Goal: Complete application form

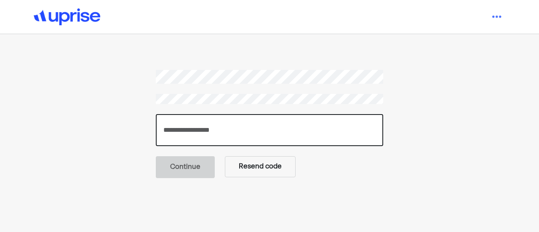
click at [272, 127] on input "number" at bounding box center [269, 130] width 227 height 32
click at [232, 117] on input "number" at bounding box center [269, 130] width 227 height 32
paste input "******"
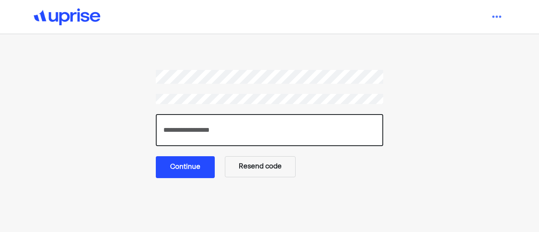
type input "******"
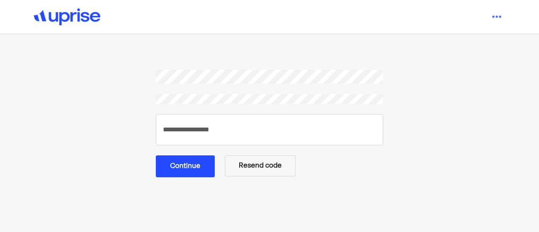
click at [201, 168] on button "Continue" at bounding box center [185, 166] width 59 height 22
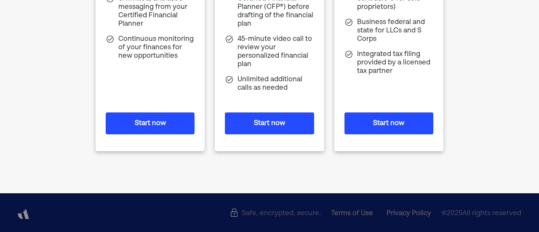
scroll to position [202, 0]
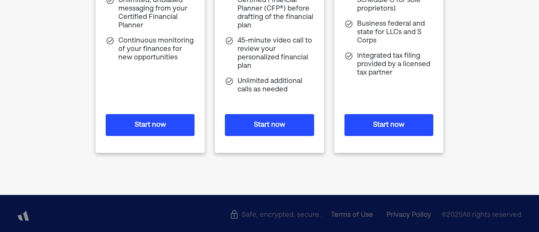
click at [378, 125] on button "Start now" at bounding box center [388, 125] width 89 height 22
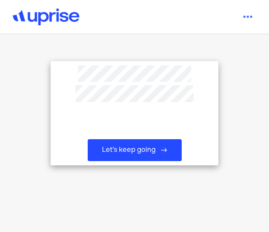
click at [138, 147] on button "Let’s keep going" at bounding box center [135, 150] width 94 height 22
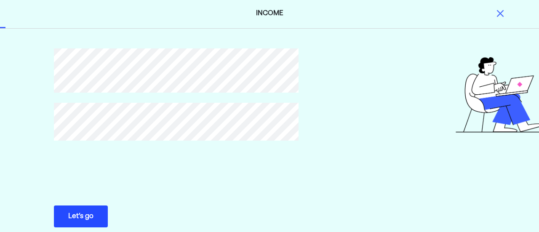
click at [103, 219] on button "Let’s go Save Let’s go" at bounding box center [81, 216] width 54 height 22
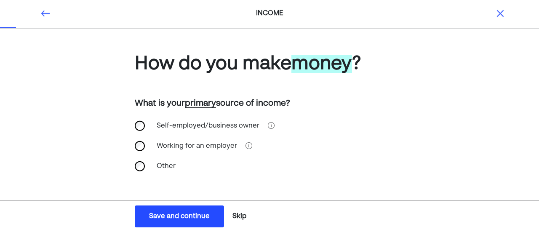
click at [167, 123] on div "Self-employed/business owner" at bounding box center [208, 126] width 113 height 20
click at [183, 218] on div "Save and continue" at bounding box center [179, 216] width 61 height 10
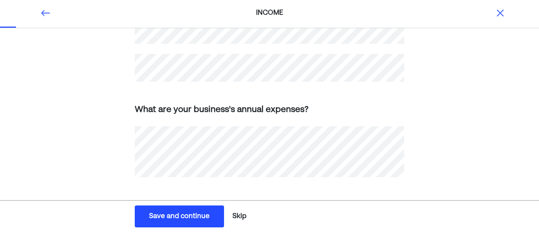
scroll to position [366, 0]
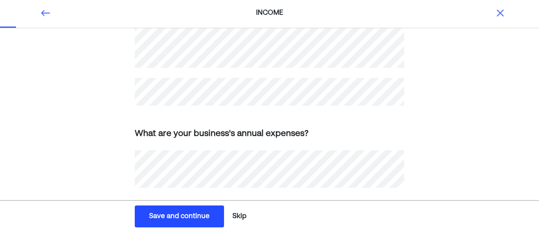
click at [179, 212] on div "Save and continue" at bounding box center [179, 216] width 61 height 10
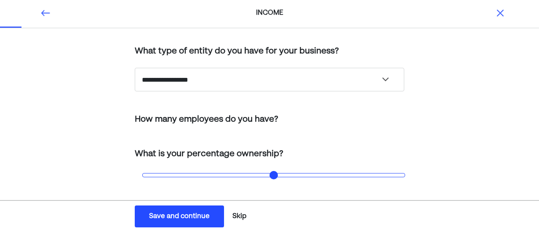
type input "***"
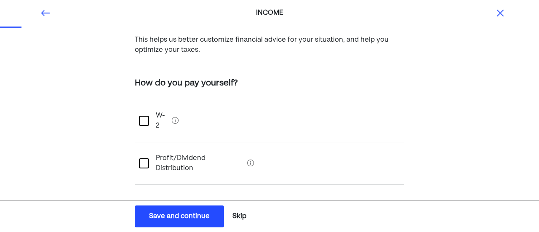
scroll to position [72, 0]
click at [141, 159] on div at bounding box center [144, 164] width 10 height 10
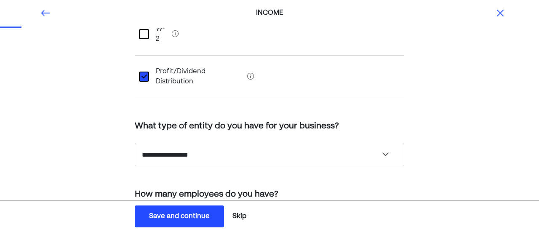
scroll to position [159, 0]
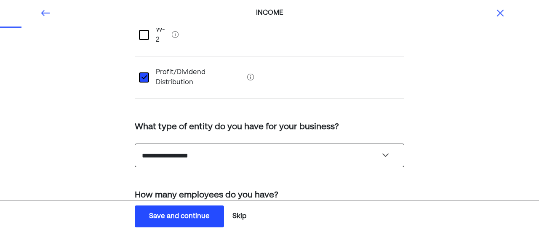
click at [178, 144] on select "**********" at bounding box center [270, 156] width 270 height 24
select select "**********"
click at [135, 144] on select "**********" at bounding box center [270, 156] width 270 height 24
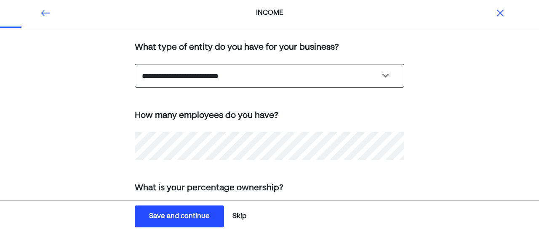
scroll to position [237, 0]
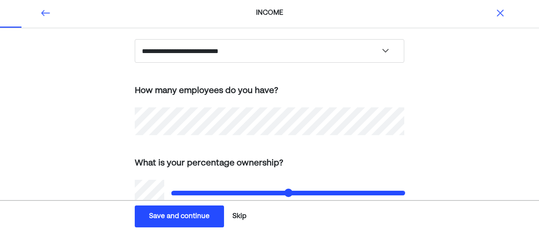
click at [191, 218] on div "Save and continue" at bounding box center [179, 216] width 61 height 10
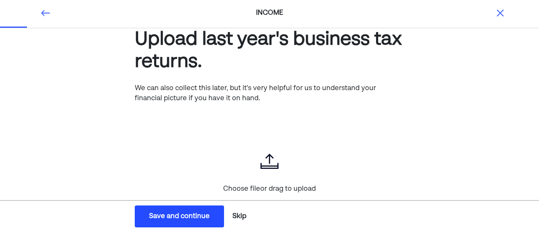
scroll to position [66, 0]
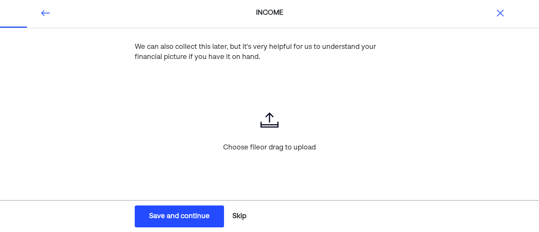
click at [188, 211] on button "Save and continue Save Save and continue" at bounding box center [179, 216] width 89 height 22
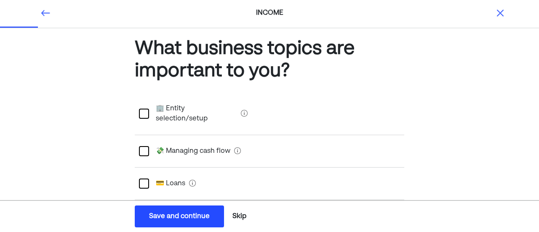
scroll to position [13, 0]
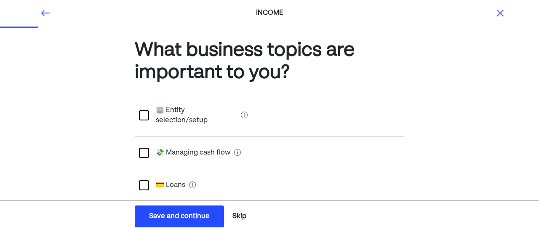
click at [147, 110] on div at bounding box center [144, 115] width 10 height 10
click at [143, 148] on div at bounding box center [144, 153] width 10 height 10
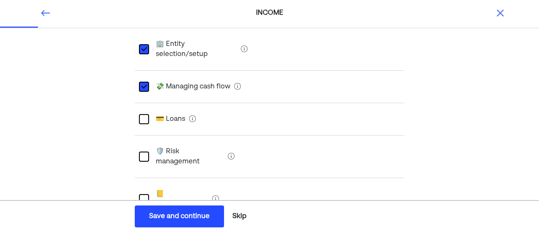
scroll to position [79, 0]
click at [219, 179] on div "📒 Bookkeeping" at bounding box center [270, 200] width 270 height 43
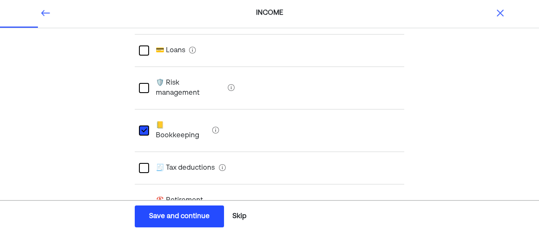
scroll to position [147, 0]
click at [141, 164] on div at bounding box center [144, 169] width 10 height 10
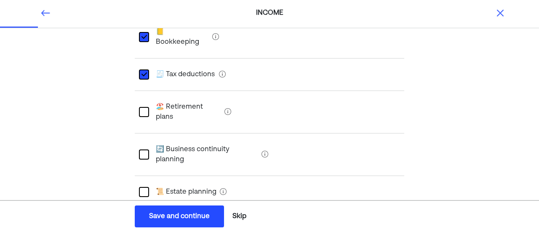
scroll to position [240, 0]
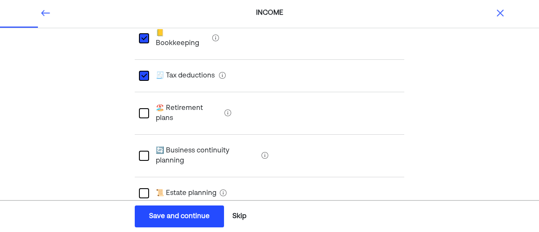
click at [145, 108] on div at bounding box center [144, 113] width 10 height 10
click at [143, 151] on div at bounding box center [144, 156] width 10 height 10
click at [144, 151] on div "L" at bounding box center [144, 156] width 10 height 10
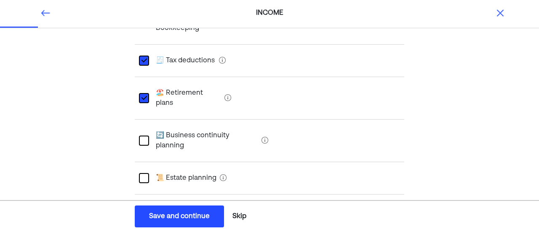
click at [144, 173] on div at bounding box center [144, 178] width 10 height 10
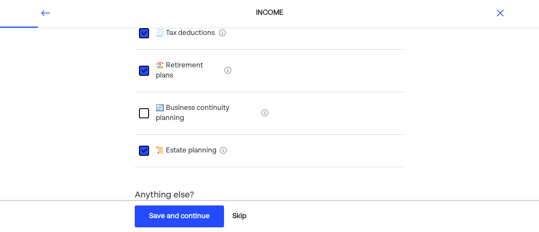
click at [184, 211] on button "Save and continue Save Save and continue" at bounding box center [179, 216] width 89 height 22
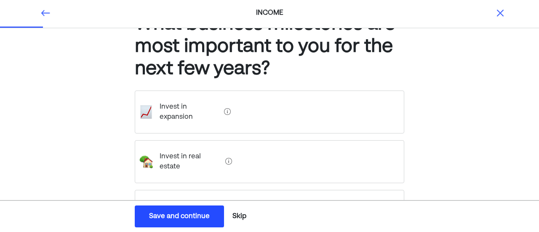
scroll to position [39, 0]
click at [259, 148] on div "Invest in real estate" at bounding box center [270, 162] width 270 height 43
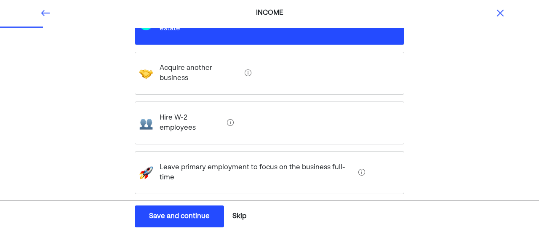
scroll to position [176, 0]
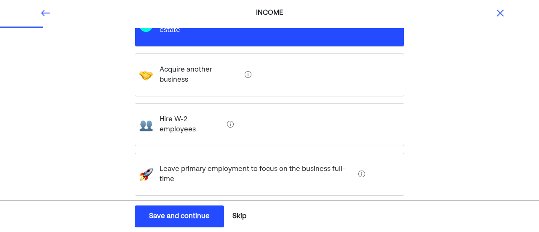
click at [256, 203] on div "Exit strategy" at bounding box center [270, 224] width 270 height 43
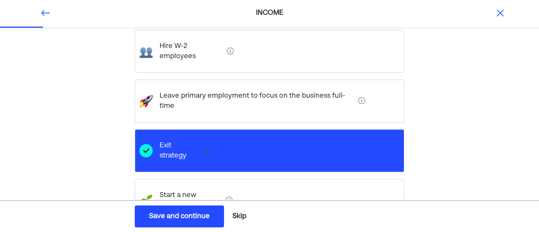
scroll to position [248, 0]
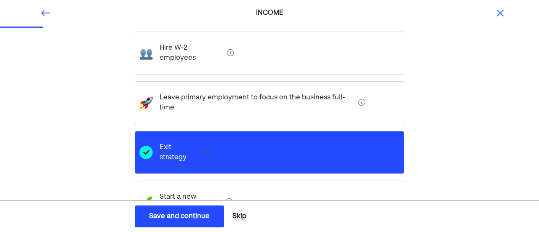
click at [246, 131] on div "Exit strategy" at bounding box center [270, 152] width 270 height 43
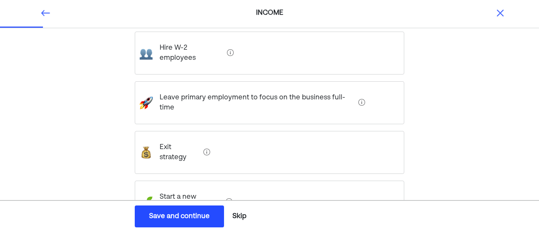
click at [191, 185] on venture "Start a new venture" at bounding box center [187, 202] width 69 height 34
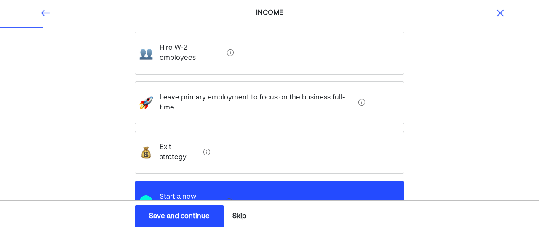
click at [196, 211] on button "Save and continue Save Save and continue" at bounding box center [179, 216] width 89 height 22
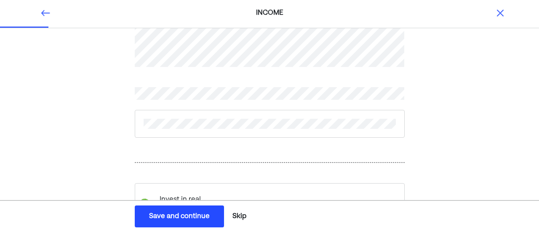
scroll to position [30, 0]
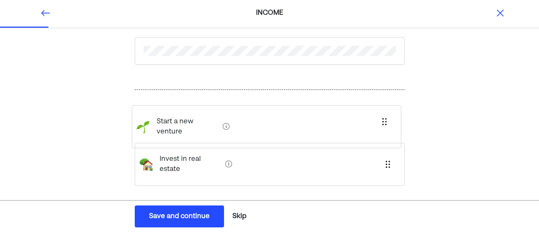
drag, startPoint x: 208, startPoint y: 156, endPoint x: 204, endPoint y: 115, distance: 41.9
click at [204, 115] on div "Invest in real estate Start a new venture" at bounding box center [270, 151] width 270 height 82
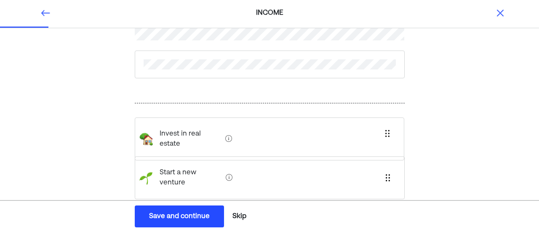
scroll to position [90, 0]
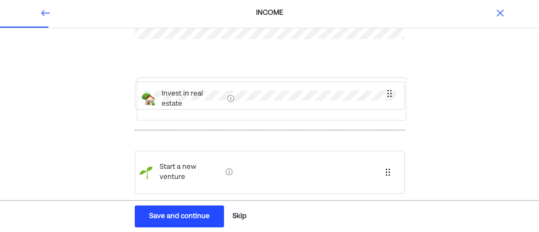
click at [195, 91] on div "Start a new venture Invest in real estate" at bounding box center [270, 86] width 270 height 291
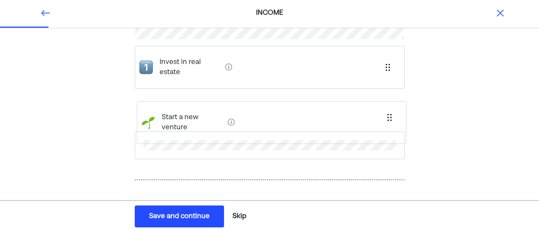
drag, startPoint x: 191, startPoint y: 172, endPoint x: 193, endPoint y: 109, distance: 63.6
click at [193, 109] on div "Invest in real estate Start a new venture" at bounding box center [270, 91] width 270 height 301
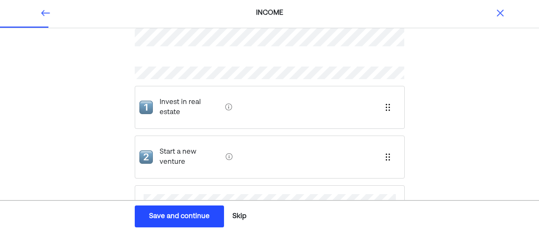
scroll to position [53, 0]
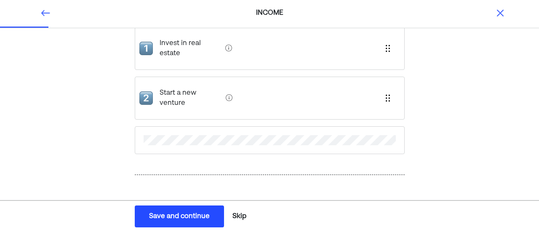
click at [186, 213] on div "Save and continue" at bounding box center [179, 216] width 61 height 10
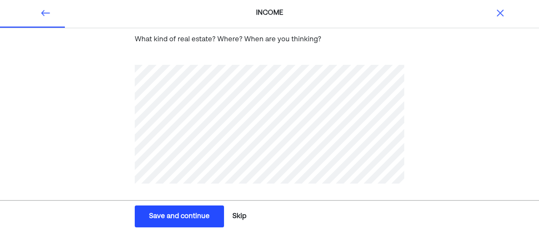
scroll to position [72, 0]
click at [195, 212] on div "Save and continue" at bounding box center [179, 216] width 61 height 10
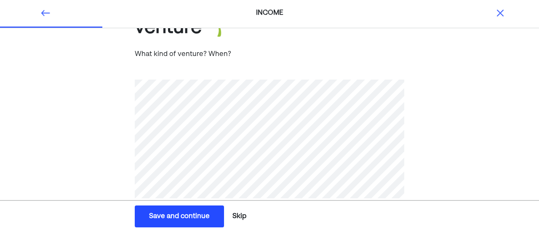
scroll to position [58, 0]
click at [187, 205] on div "Save and continue Save Save and continue Skip" at bounding box center [192, 216] width 384 height 27
click at [190, 217] on div "Save and continue" at bounding box center [179, 216] width 61 height 10
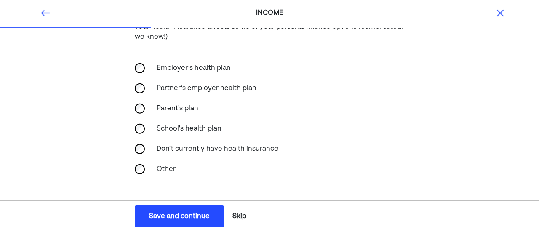
scroll to position [84, 0]
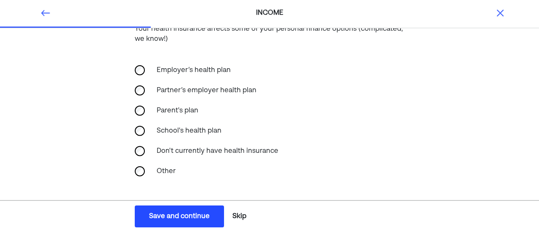
click at [172, 91] on div "Partner’s employer health plan" at bounding box center [207, 90] width 110 height 20
click at [185, 211] on button "Save and continue Save Save and continue" at bounding box center [179, 216] width 89 height 22
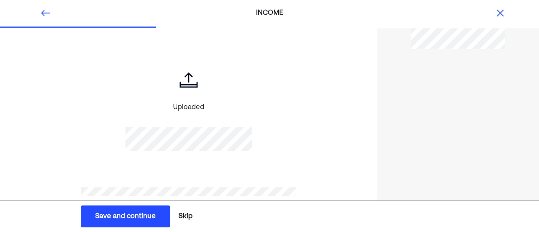
scroll to position [128, 0]
click at [147, 214] on div "Save and continue" at bounding box center [125, 216] width 61 height 10
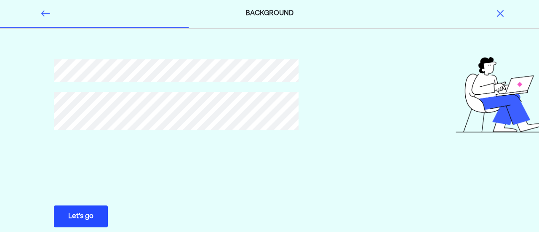
click at [90, 214] on div "Let’s go" at bounding box center [80, 216] width 25 height 10
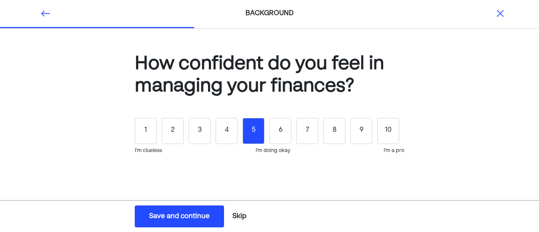
click at [248, 134] on div "5" at bounding box center [254, 131] width 22 height 26
click at [203, 214] on div "Save and continue" at bounding box center [179, 216] width 61 height 10
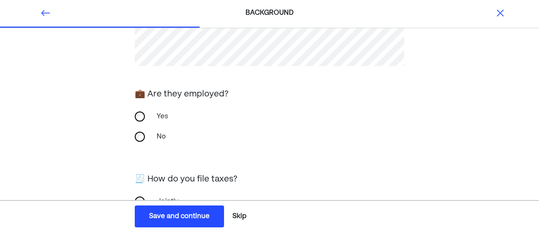
scroll to position [160, 0]
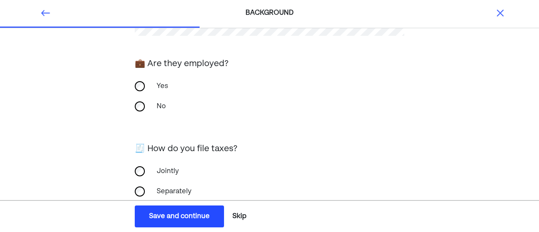
click at [139, 78] on div "Yes" at bounding box center [270, 86] width 270 height 20
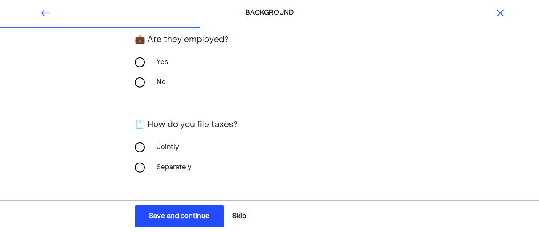
scroll to position [184, 0]
click at [177, 211] on button "Save and continue Save Save and continue" at bounding box center [179, 216] width 89 height 22
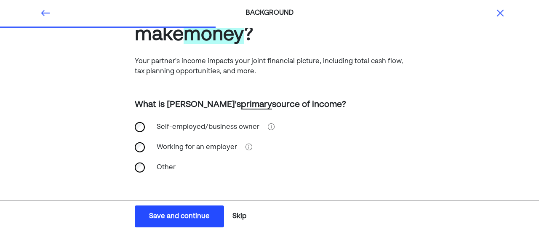
scroll to position [50, 0]
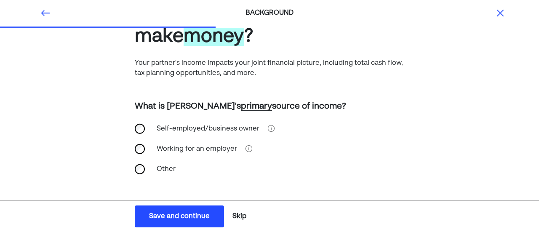
click at [182, 213] on div "Save and continue" at bounding box center [179, 216] width 61 height 10
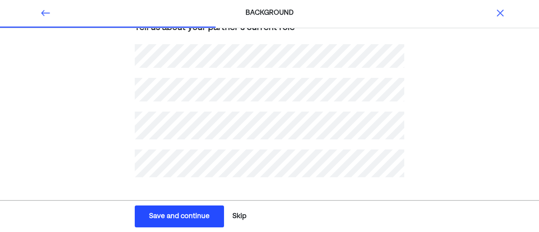
scroll to position [229, 0]
click at [183, 215] on div "Save and continue" at bounding box center [179, 216] width 61 height 10
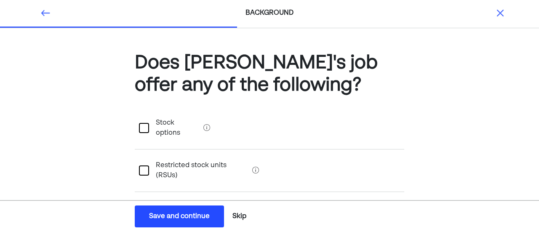
scroll to position [3, 0]
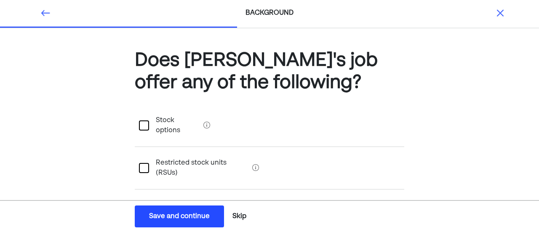
click at [146, 123] on div at bounding box center [144, 125] width 10 height 10
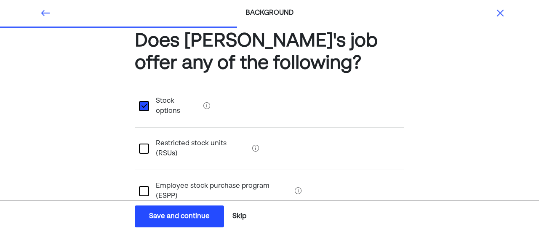
scroll to position [23, 0]
click at [161, 214] on div "Save and continue" at bounding box center [179, 216] width 61 height 10
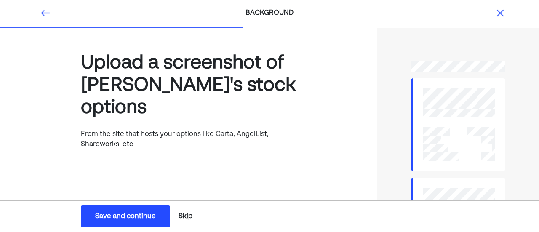
scroll to position [2, 0]
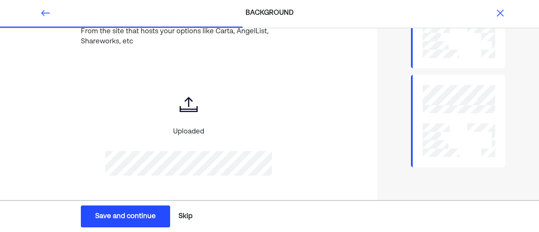
click at [142, 218] on div "Save and continue" at bounding box center [125, 216] width 61 height 10
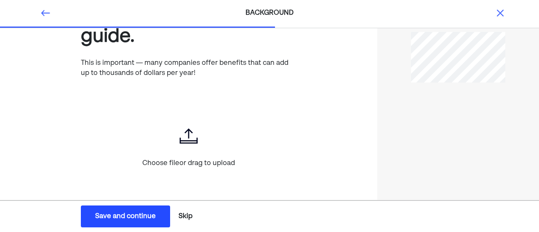
scroll to position [94, 0]
click at [128, 215] on div "Save and continue" at bounding box center [125, 216] width 61 height 10
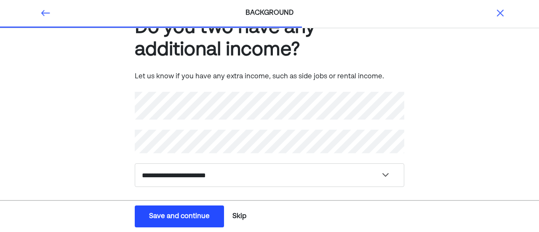
scroll to position [38, 0]
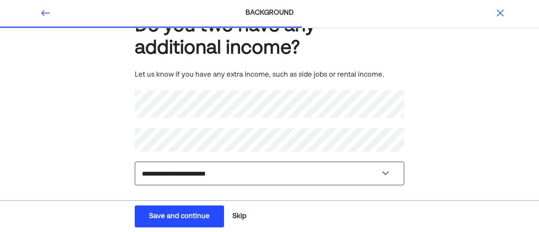
click at [196, 172] on select "**********" at bounding box center [270, 174] width 270 height 24
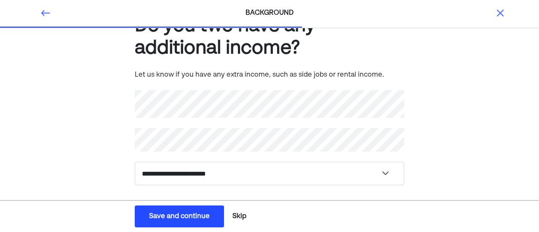
click at [104, 142] on div "**********" at bounding box center [269, 113] width 539 height 245
click at [185, 211] on div "Save and continue" at bounding box center [179, 216] width 61 height 10
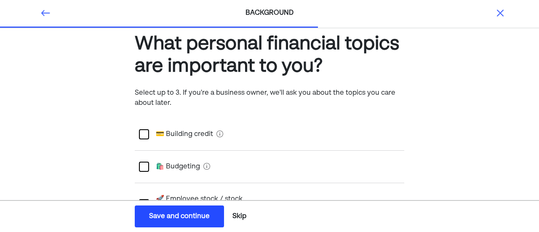
scroll to position [19, 0]
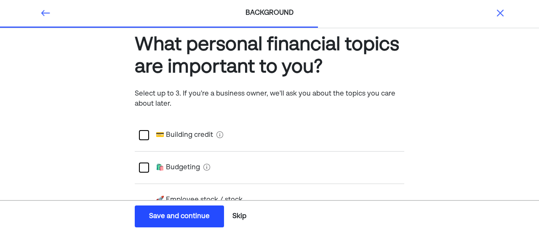
click at [146, 131] on div at bounding box center [144, 135] width 10 height 10
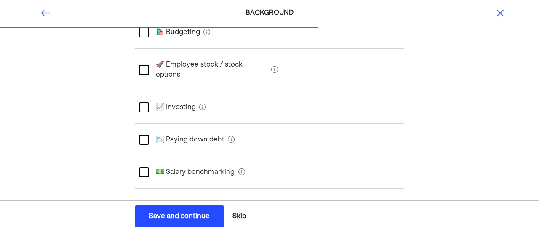
scroll to position [155, 0]
click at [141, 102] on div at bounding box center [144, 107] width 10 height 10
click at [142, 134] on div at bounding box center [144, 139] width 10 height 10
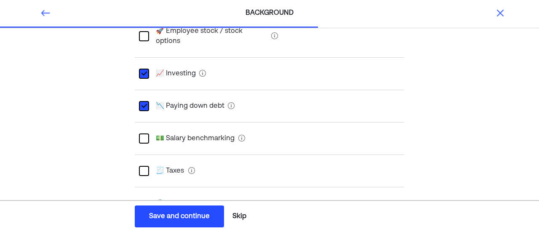
scroll to position [185, 0]
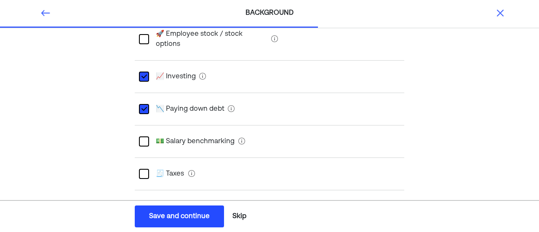
click at [143, 104] on div "L" at bounding box center [144, 109] width 10 height 10
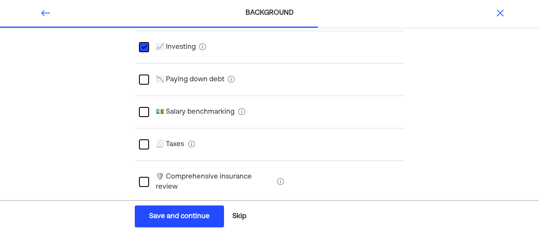
scroll to position [213, 0]
click at [147, 140] on div at bounding box center [144, 145] width 10 height 10
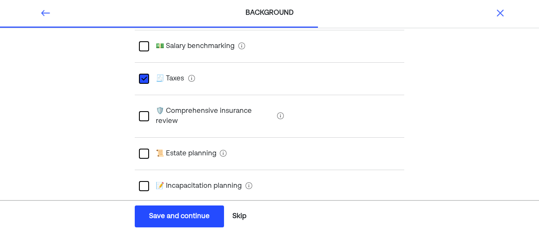
scroll to position [281, 0]
click at [145, 110] on div at bounding box center [144, 115] width 10 height 10
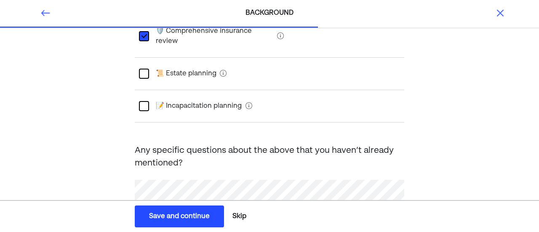
scroll to position [360, 0]
click at [175, 219] on div "Save and continue" at bounding box center [179, 216] width 61 height 10
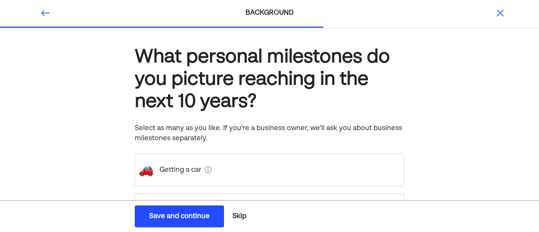
scroll to position [0, 0]
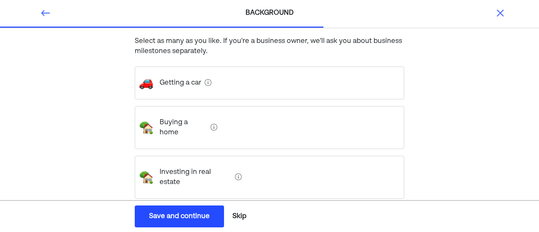
click at [236, 125] on div "Buying a home" at bounding box center [270, 127] width 270 height 43
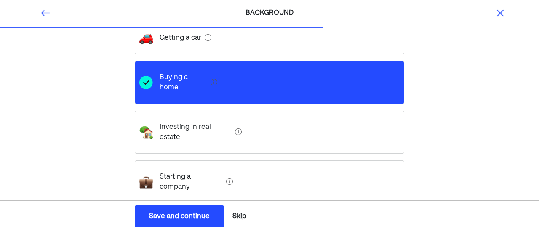
click at [247, 122] on div "Investing in real estate" at bounding box center [270, 132] width 270 height 43
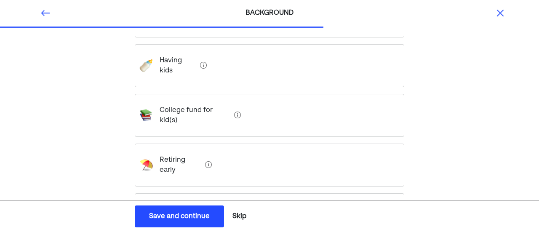
scroll to position [304, 0]
click at [258, 144] on div "Retiring early" at bounding box center [270, 165] width 270 height 43
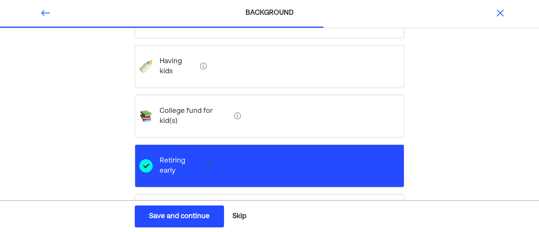
click at [246, 194] on div "Paying off debt" at bounding box center [270, 215] width 270 height 43
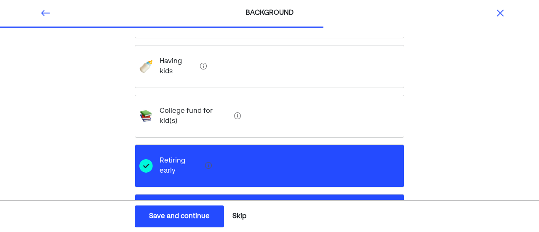
click at [187, 215] on div "Save and continue" at bounding box center [179, 216] width 61 height 10
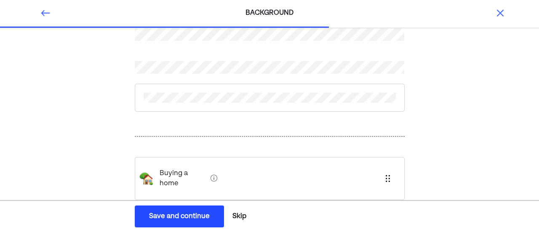
scroll to position [108, 0]
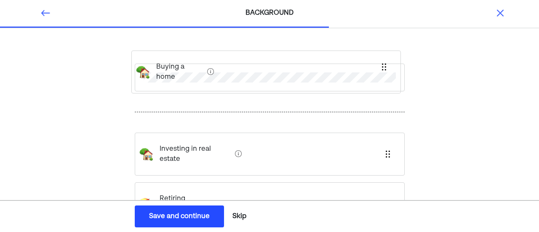
drag, startPoint x: 253, startPoint y: 118, endPoint x: 247, endPoint y: 64, distance: 55.1
click at [247, 64] on div "Buying a home Investing in real estate Retiring early Paying off debt" at bounding box center [270, 118] width 270 height 391
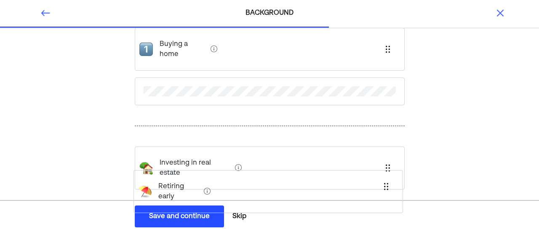
scroll to position [110, 0]
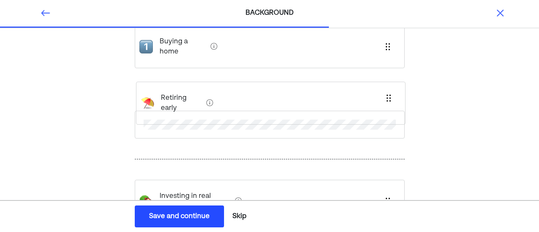
drag, startPoint x: 230, startPoint y: 180, endPoint x: 231, endPoint y: 84, distance: 96.0
click at [231, 84] on div "Buying a home Investing in real estate Retiring early Paying off debt" at bounding box center [270, 116] width 270 height 391
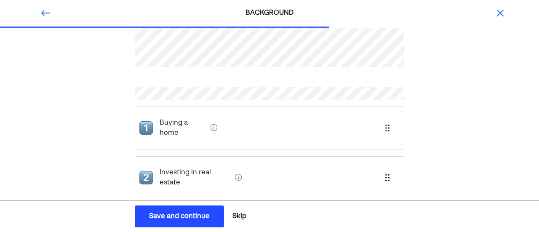
scroll to position [28, 0]
click at [183, 213] on div "Save and continue" at bounding box center [179, 216] width 61 height 10
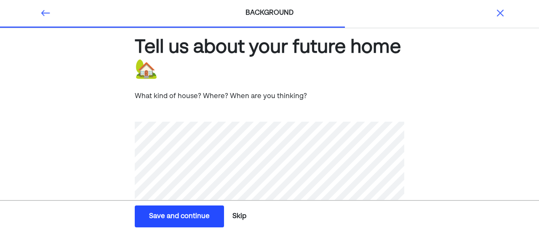
scroll to position [16, 0]
click at [208, 209] on button "Save and continue Save Save and continue" at bounding box center [179, 216] width 89 height 22
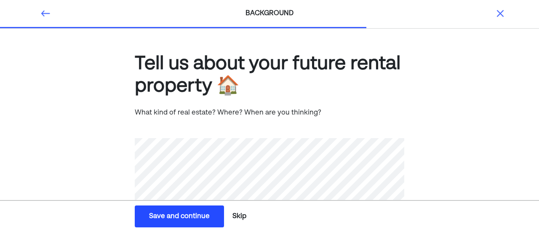
click at [190, 219] on div "Save and continue" at bounding box center [179, 216] width 61 height 10
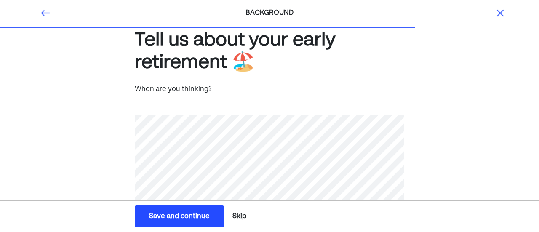
scroll to position [23, 0]
click at [182, 217] on div "Save and continue" at bounding box center [179, 216] width 61 height 10
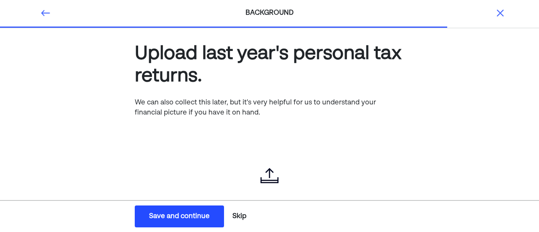
scroll to position [66, 0]
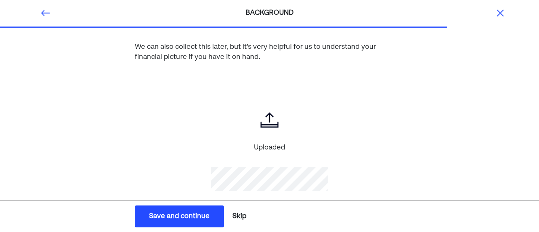
click at [187, 212] on div "Save and continue" at bounding box center [179, 216] width 61 height 10
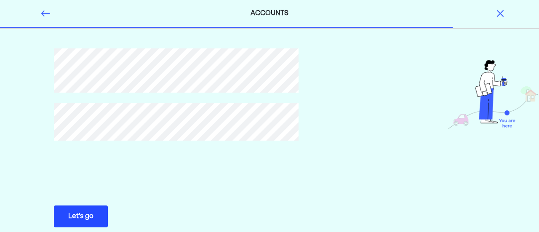
click at [71, 218] on div "Let’s go" at bounding box center [80, 216] width 25 height 10
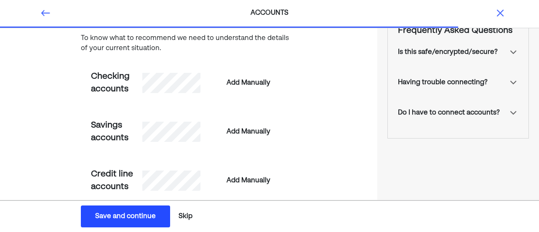
scroll to position [72, 0]
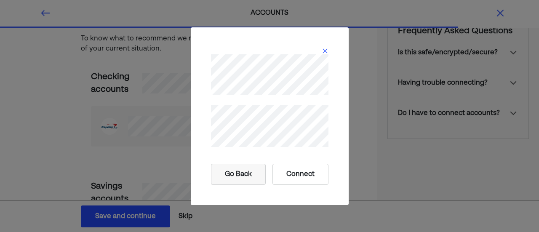
click at [307, 169] on button "Connect" at bounding box center [300, 174] width 56 height 21
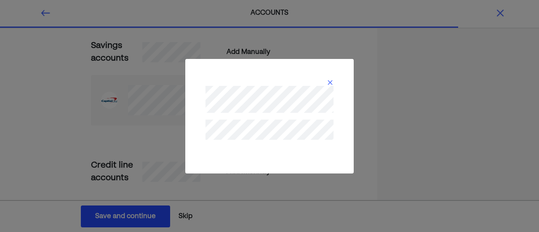
scroll to position [210, 0]
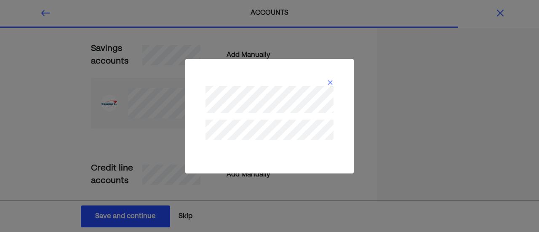
click at [333, 77] on div at bounding box center [269, 92] width 148 height 47
click at [330, 82] on img at bounding box center [330, 82] width 7 height 7
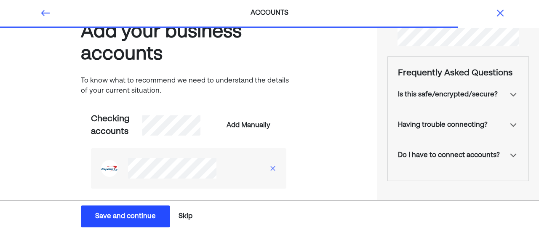
scroll to position [28, 0]
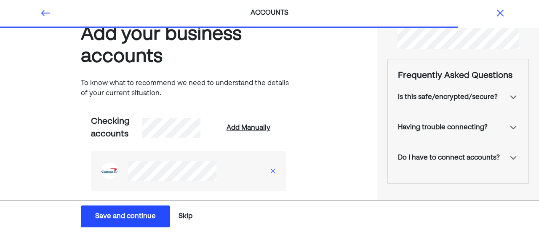
click at [249, 125] on div "Add Manually" at bounding box center [249, 128] width 44 height 10
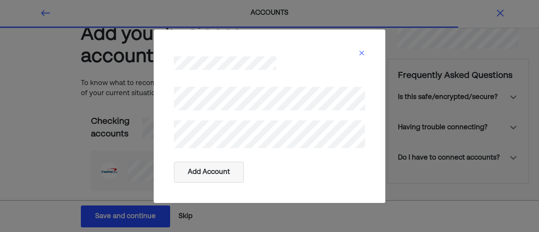
click at [371, 48] on div at bounding box center [269, 57] width 211 height 34
click at [367, 50] on div at bounding box center [269, 57] width 211 height 34
click at [363, 52] on img at bounding box center [361, 53] width 7 height 7
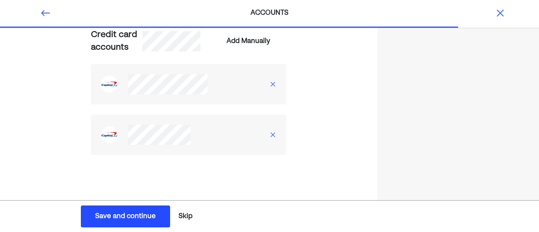
click at [151, 216] on div "Save and continue" at bounding box center [125, 216] width 61 height 10
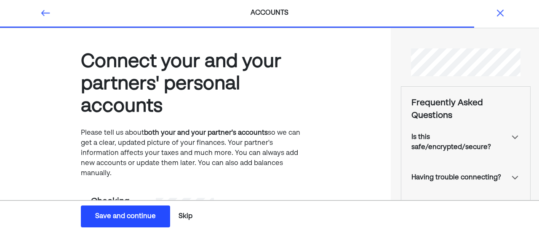
scroll to position [0, 0]
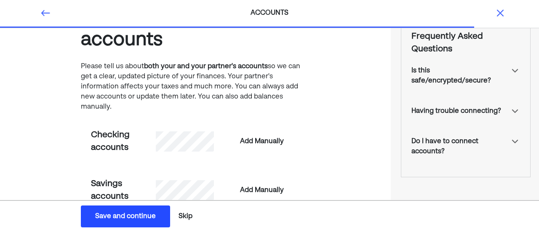
click at [119, 217] on div "Save and continue" at bounding box center [125, 216] width 61 height 10
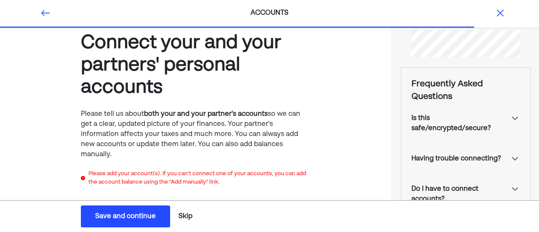
scroll to position [20, 0]
click at [189, 216] on button "Skip" at bounding box center [185, 216] width 21 height 21
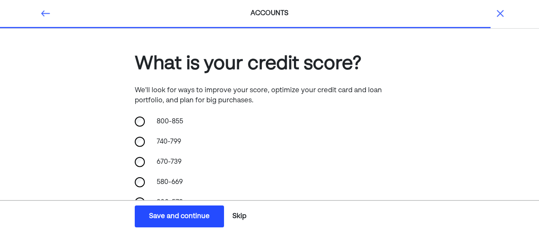
scroll to position [17, 0]
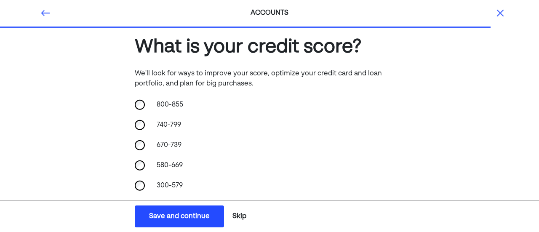
click at [147, 127] on div "740-799" at bounding box center [270, 125] width 270 height 20
click at [145, 147] on div "670-739" at bounding box center [270, 145] width 270 height 20
click at [190, 206] on button "Save and continue Save Save and continue" at bounding box center [179, 216] width 89 height 22
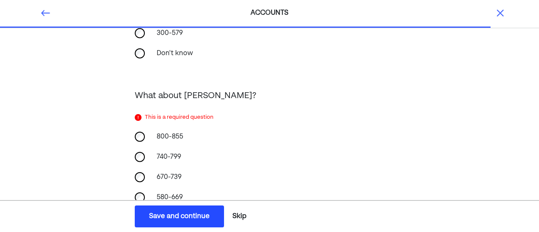
scroll to position [171, 0]
click at [142, 171] on div "670-739" at bounding box center [270, 176] width 270 height 20
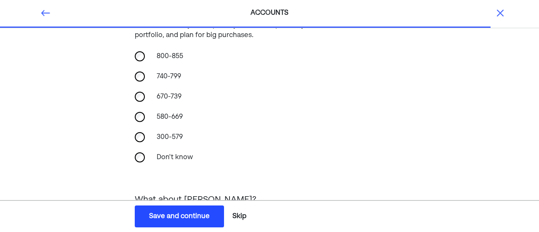
scroll to position [67, 0]
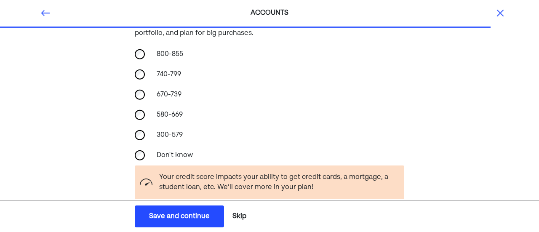
click at [178, 216] on div "Save and continue" at bounding box center [179, 216] width 61 height 10
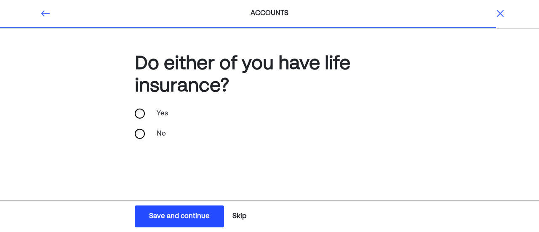
click at [141, 119] on div "Yes" at bounding box center [270, 114] width 270 height 20
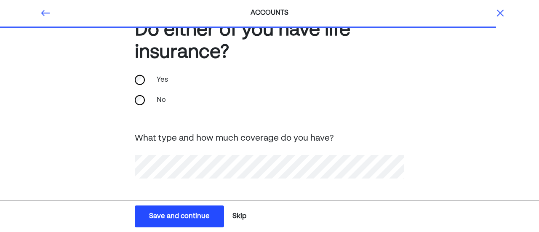
scroll to position [34, 0]
click at [185, 222] on button "Save and continue Save Save and continue" at bounding box center [179, 216] width 89 height 22
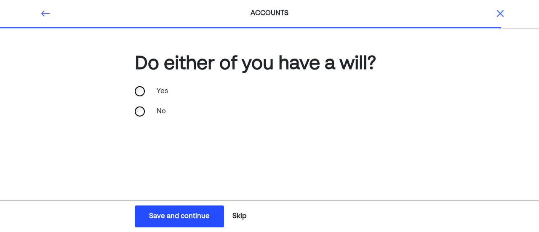
click at [150, 113] on div "No" at bounding box center [270, 111] width 270 height 20
click at [191, 224] on button "Save and continue Save Save and continue" at bounding box center [179, 216] width 89 height 22
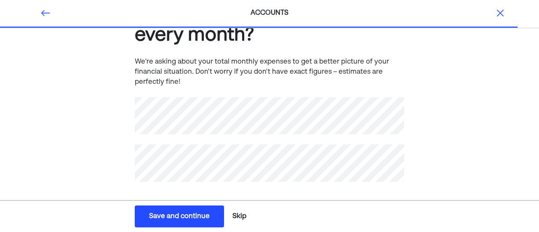
scroll to position [47, 0]
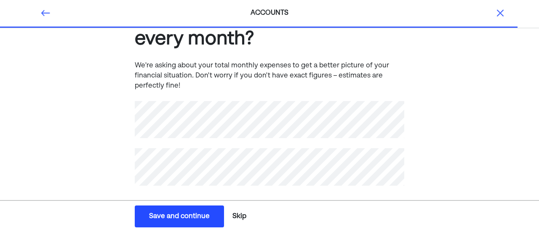
click at [189, 211] on button "Save and continue Save Save and continue" at bounding box center [179, 216] width 89 height 22
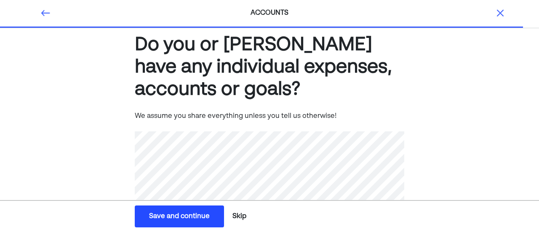
scroll to position [19, 0]
click at [203, 216] on div "Save and continue" at bounding box center [179, 216] width 61 height 10
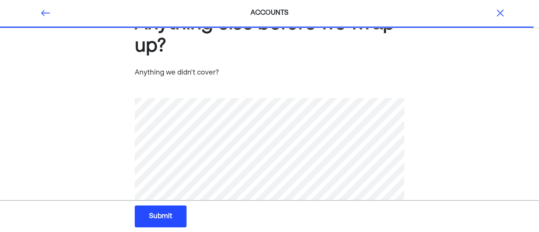
click at [168, 219] on div "Submit" at bounding box center [160, 216] width 23 height 10
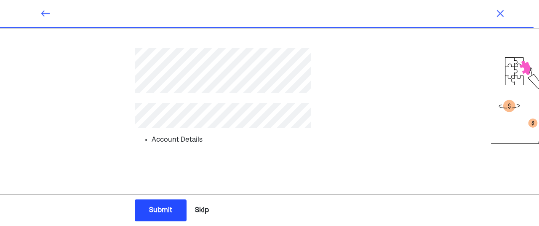
click at [163, 208] on div "Submit" at bounding box center [160, 210] width 23 height 10
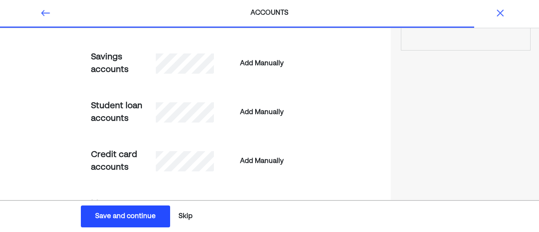
scroll to position [192, 0]
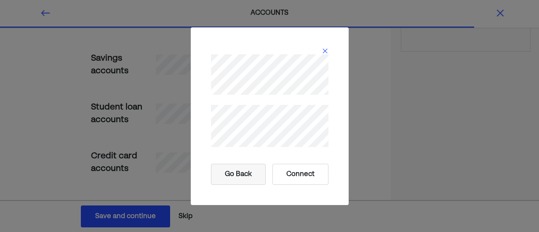
click at [285, 174] on button "Connect" at bounding box center [300, 174] width 56 height 21
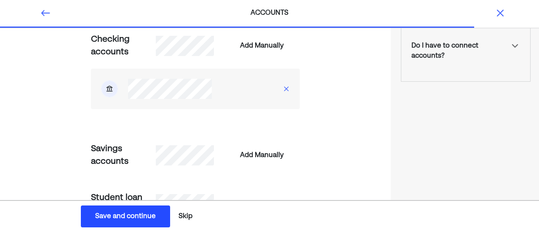
scroll to position [162, 0]
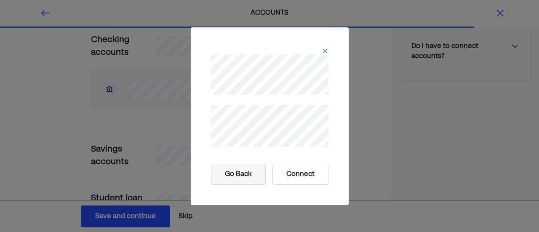
click at [308, 179] on button "Connect" at bounding box center [300, 174] width 56 height 21
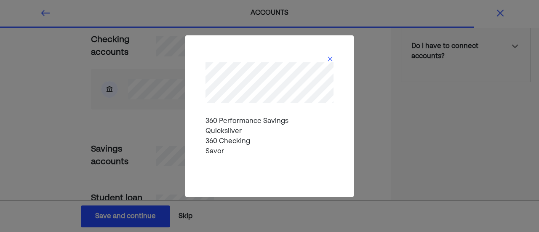
click at [328, 59] on img at bounding box center [330, 59] width 7 height 7
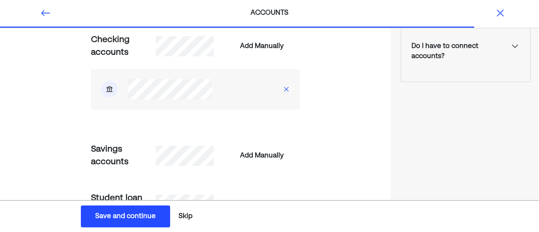
click at [240, 52] on div "Add Manually" at bounding box center [262, 46] width 76 height 20
click at [241, 49] on div "Add Manually" at bounding box center [262, 46] width 44 height 10
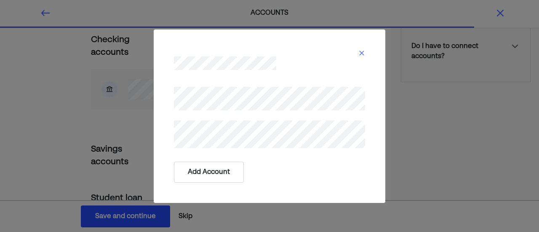
click at [210, 165] on button "Add Account" at bounding box center [209, 172] width 70 height 21
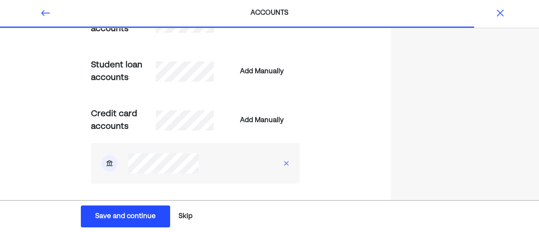
scroll to position [347, 0]
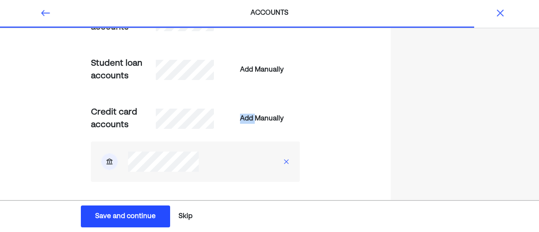
click at [188, 119] on div "Add Manually" at bounding box center [228, 119] width 144 height 20
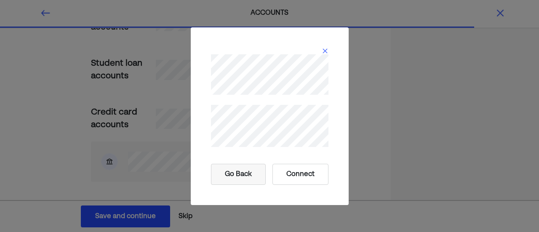
click at [296, 174] on button "Connect" at bounding box center [300, 174] width 56 height 21
click at [296, 176] on button "Connect" at bounding box center [300, 174] width 56 height 21
click at [324, 51] on img at bounding box center [325, 51] width 7 height 7
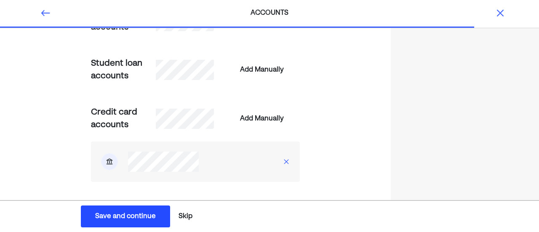
click at [140, 209] on button "Save and continue Save Save and continue" at bounding box center [125, 216] width 89 height 22
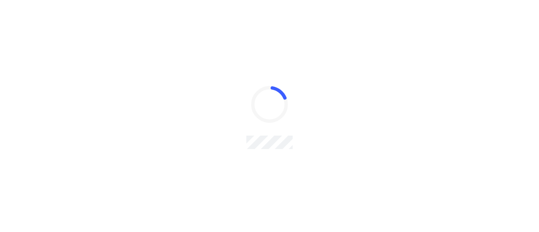
scroll to position [0, 0]
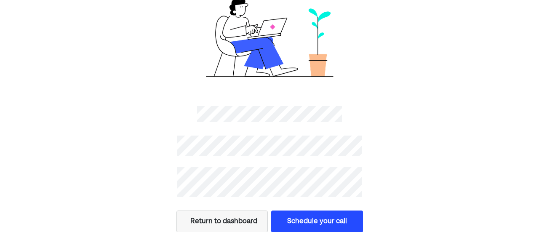
scroll to position [11, 0]
click at [319, 214] on button "Schedule your call" at bounding box center [317, 222] width 92 height 22
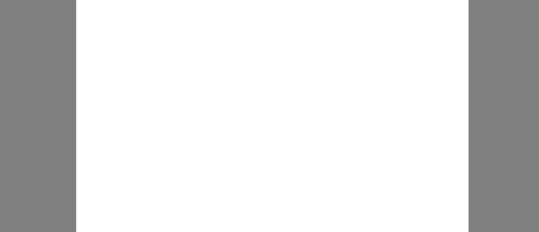
scroll to position [0, 0]
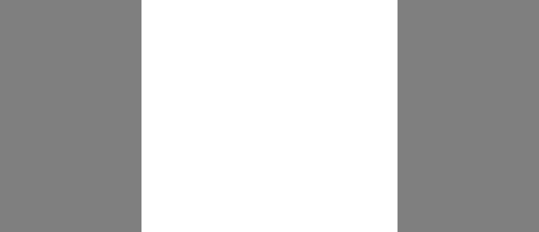
click at [419, 122] on div at bounding box center [269, 116] width 539 height 232
